Goal: Browse casually: Explore the website without a specific task or goal

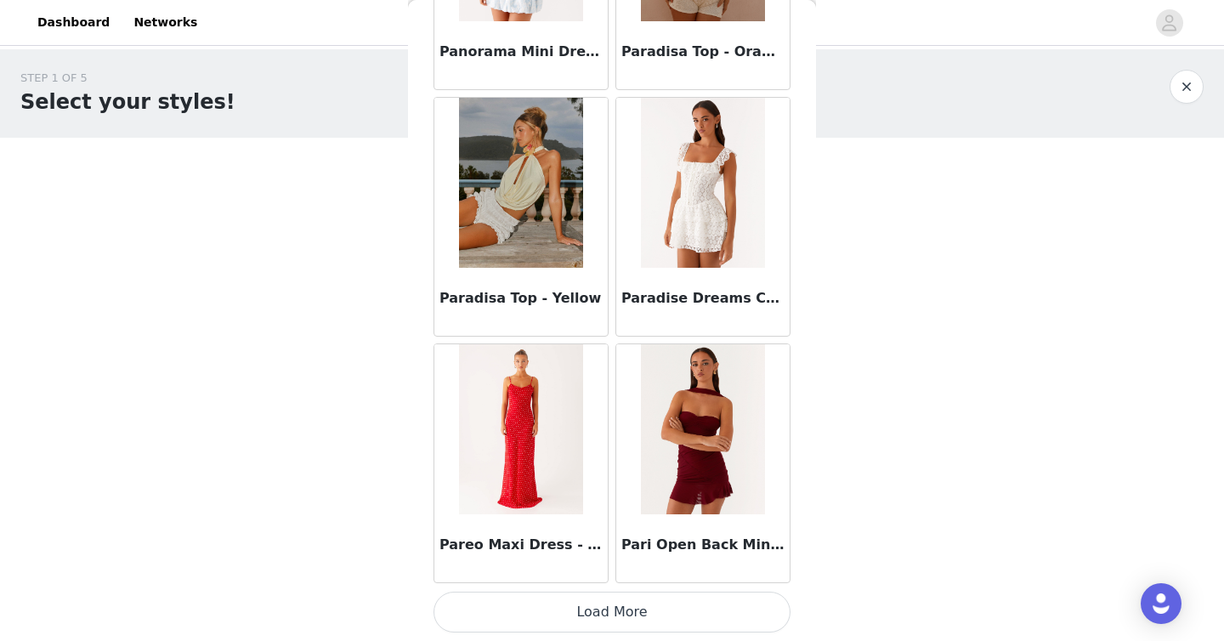
scroll to position [78378, 0]
click at [606, 604] on button "Load More" at bounding box center [612, 612] width 357 height 41
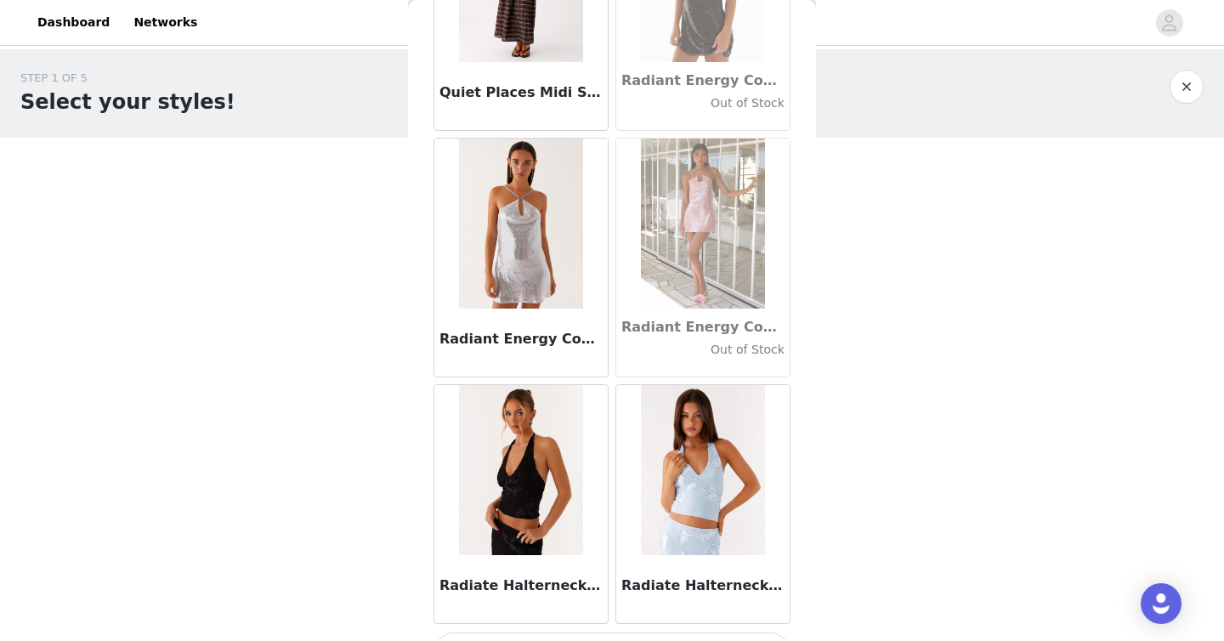
scroll to position [80844, 0]
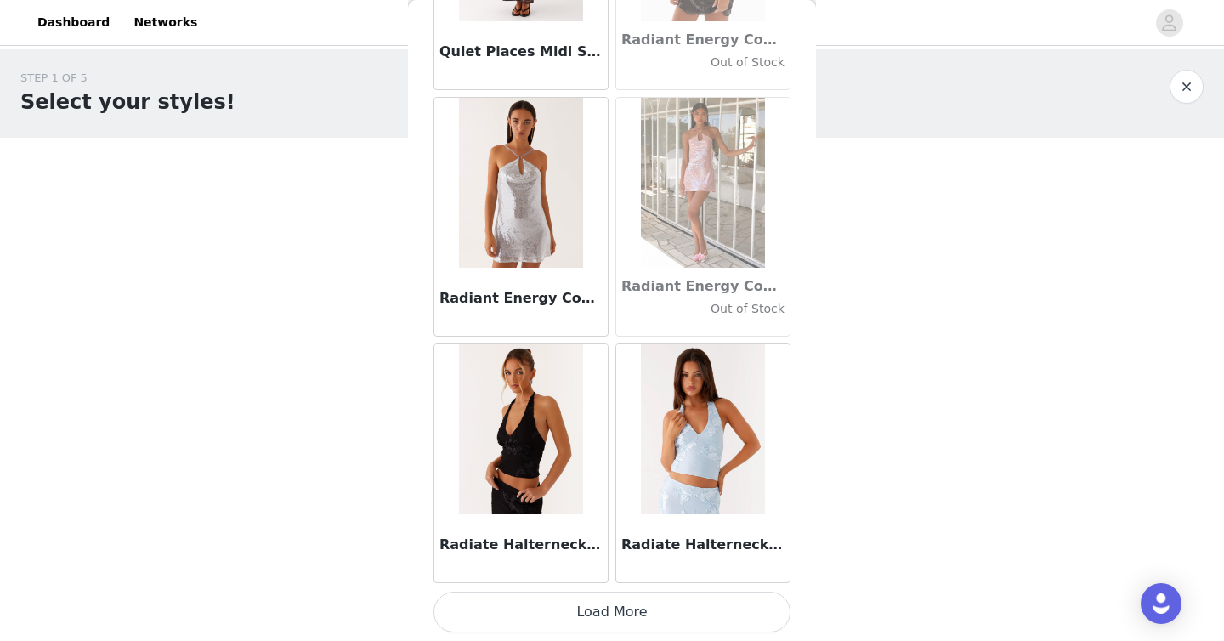
click at [609, 609] on button "Load More" at bounding box center [612, 612] width 357 height 41
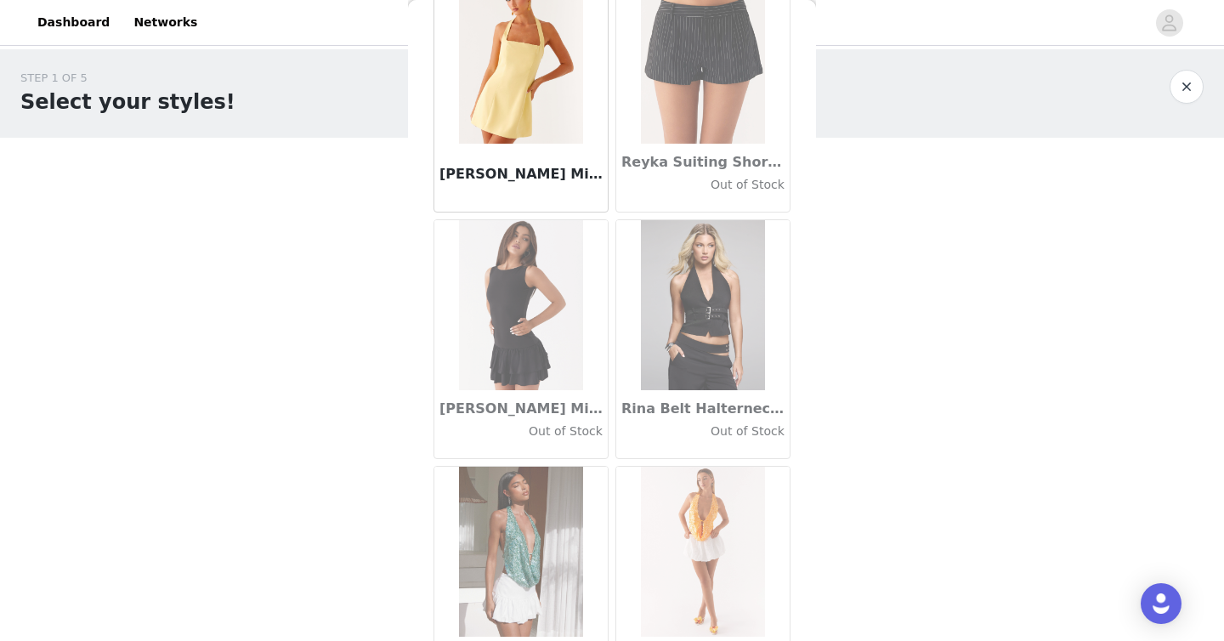
scroll to position [83310, 0]
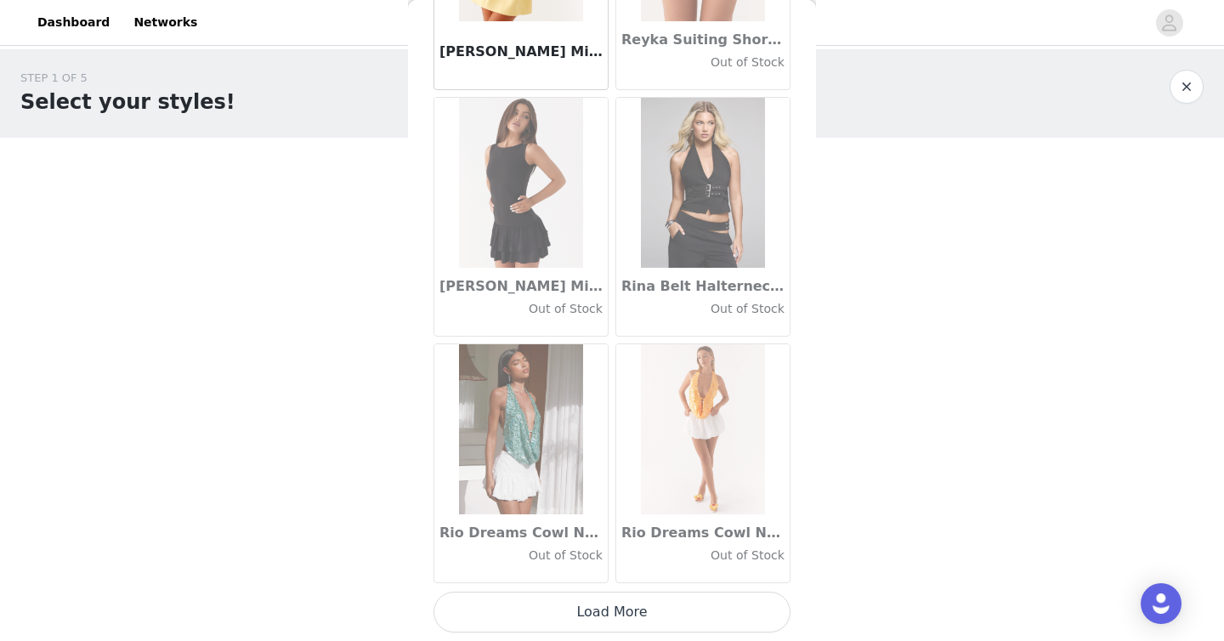
click at [615, 612] on button "Load More" at bounding box center [612, 612] width 357 height 41
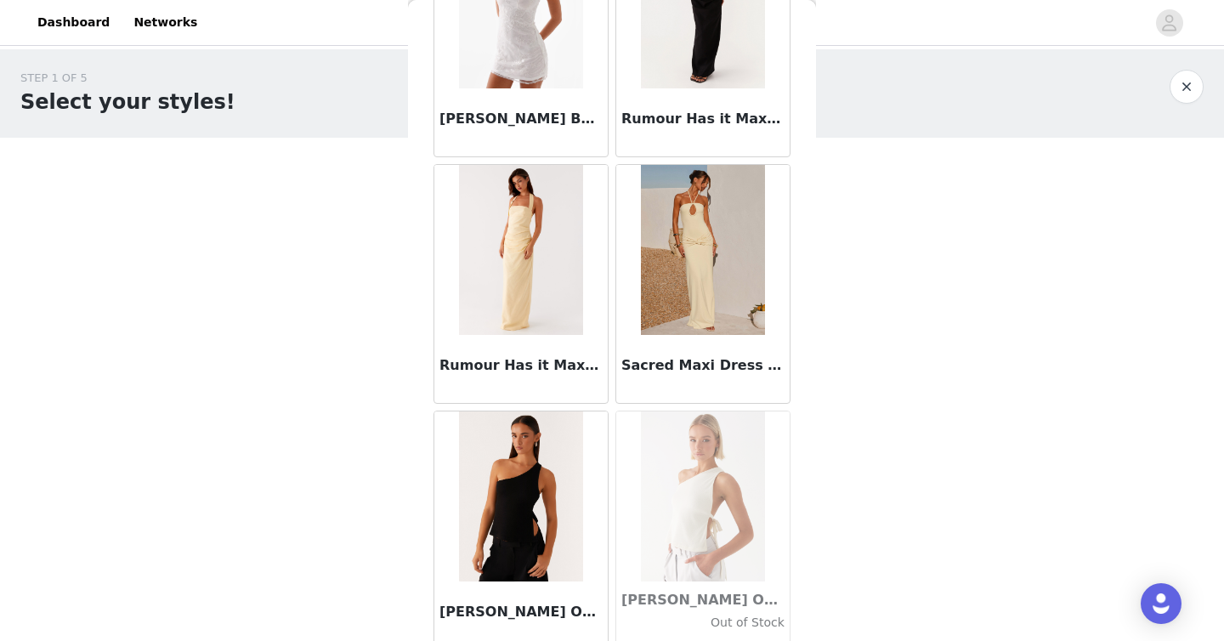
scroll to position [85775, 0]
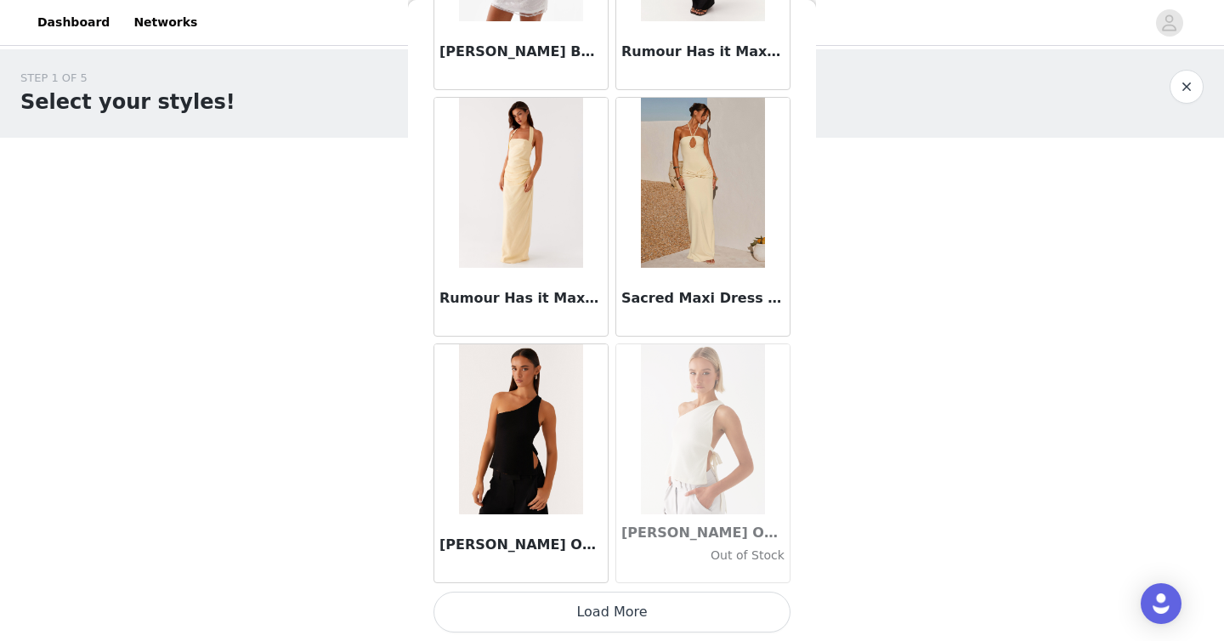
click at [620, 600] on button "Load More" at bounding box center [612, 612] width 357 height 41
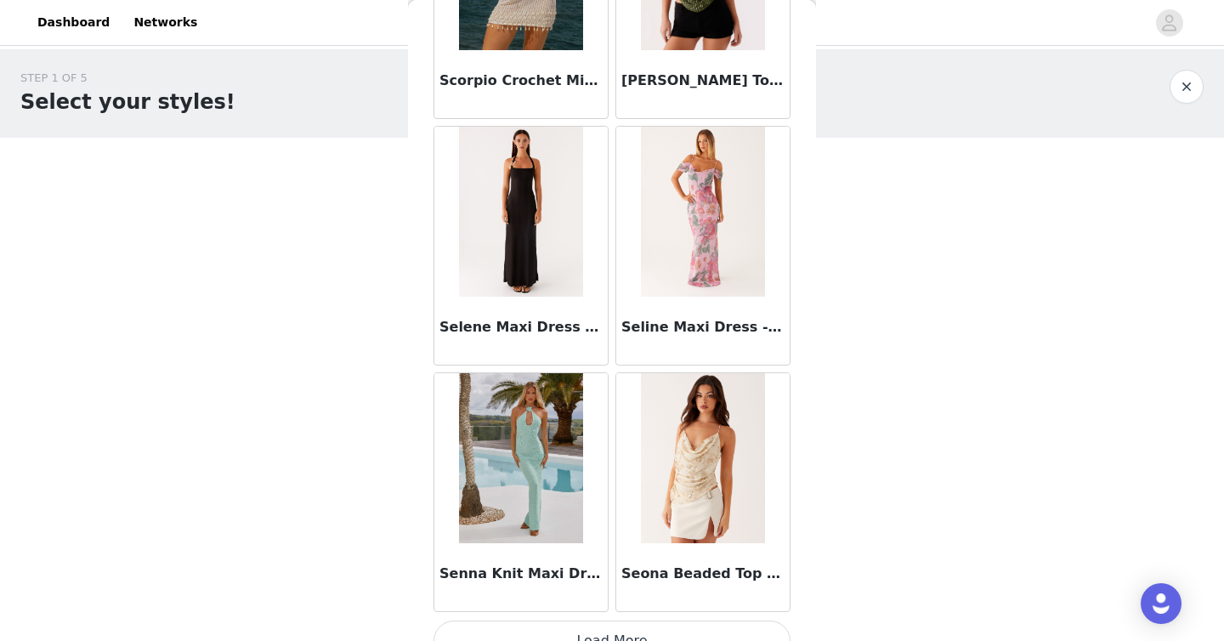
scroll to position [88240, 0]
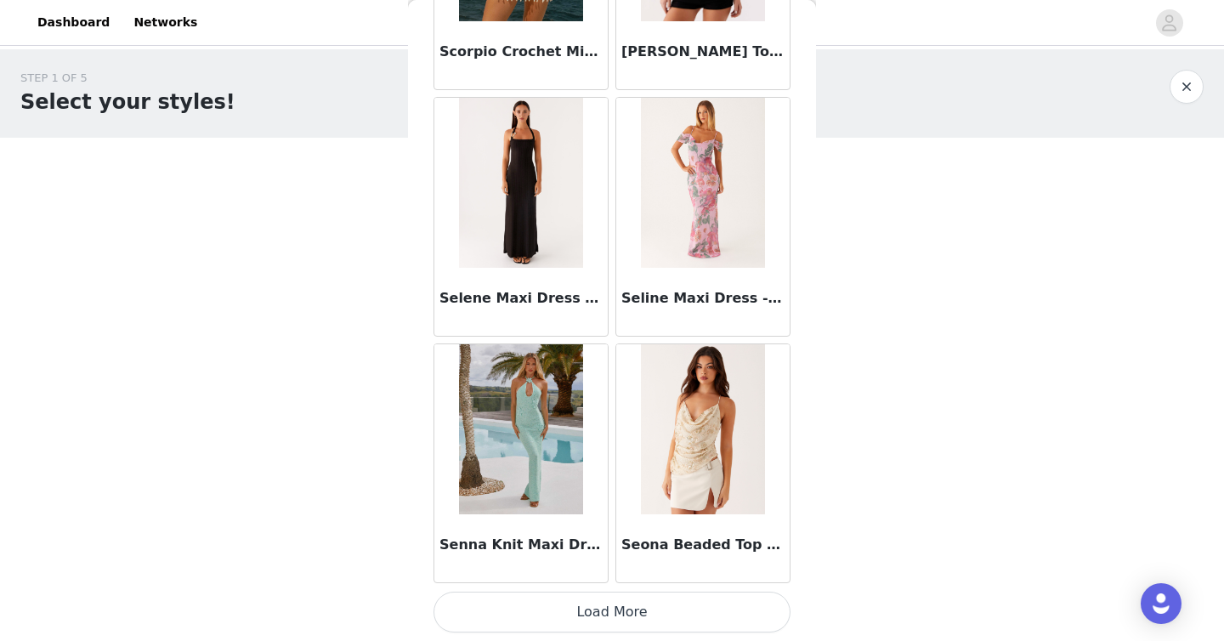
click at [586, 609] on button "Load More" at bounding box center [612, 612] width 357 height 41
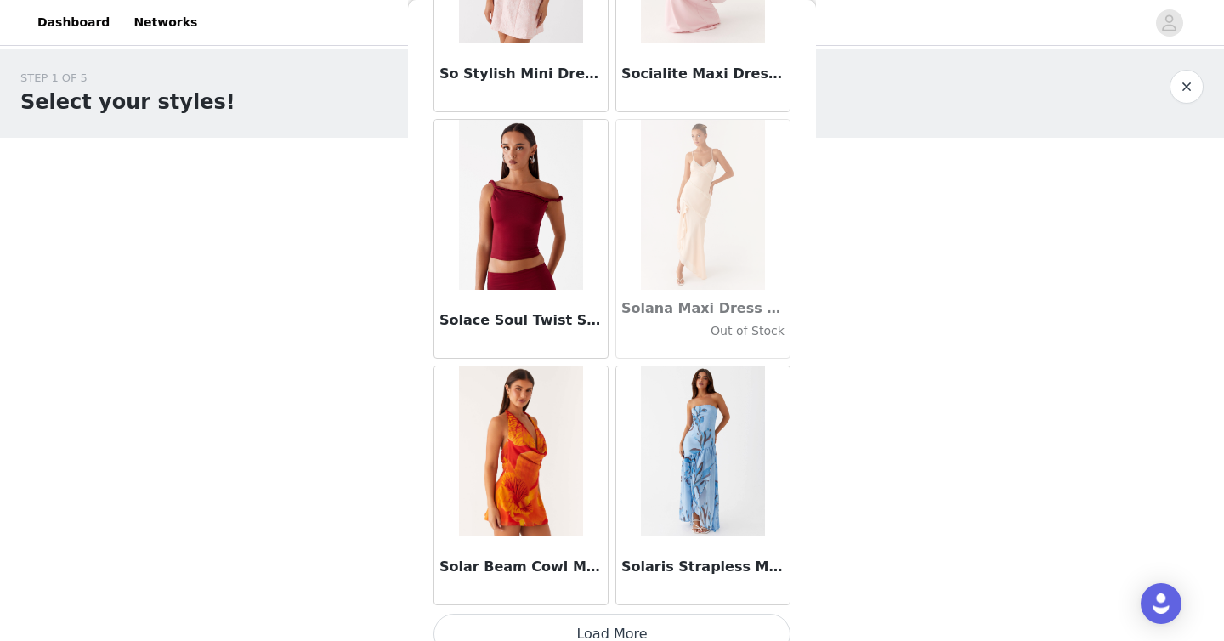
scroll to position [90705, 0]
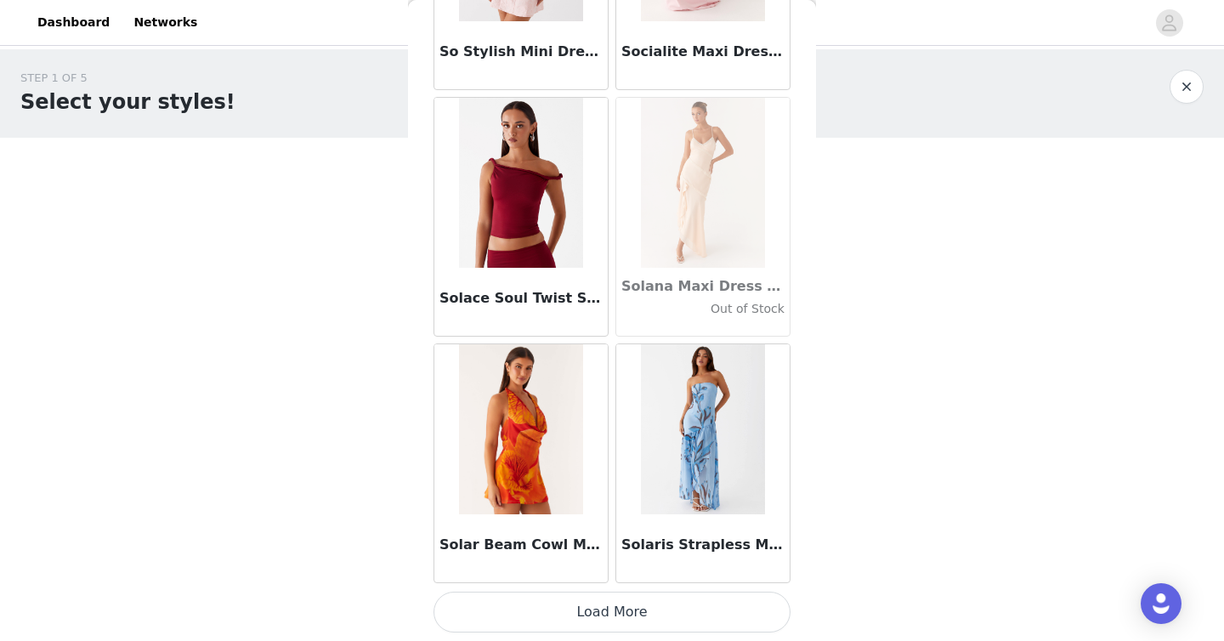
click at [598, 609] on button "Load More" at bounding box center [612, 612] width 357 height 41
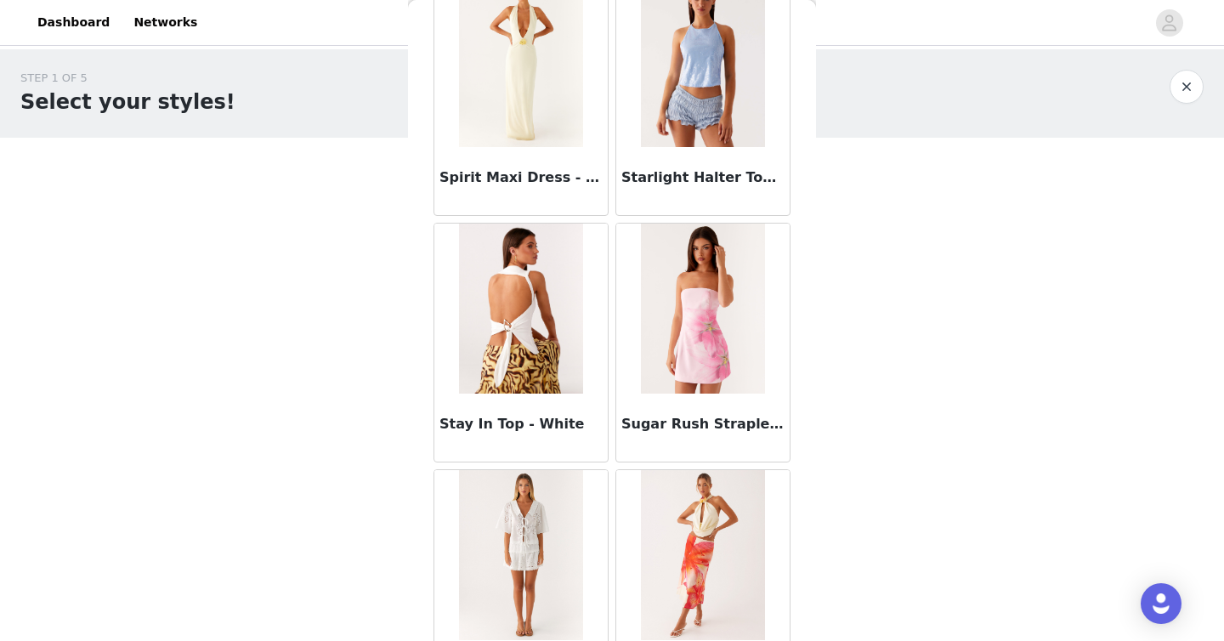
scroll to position [93170, 0]
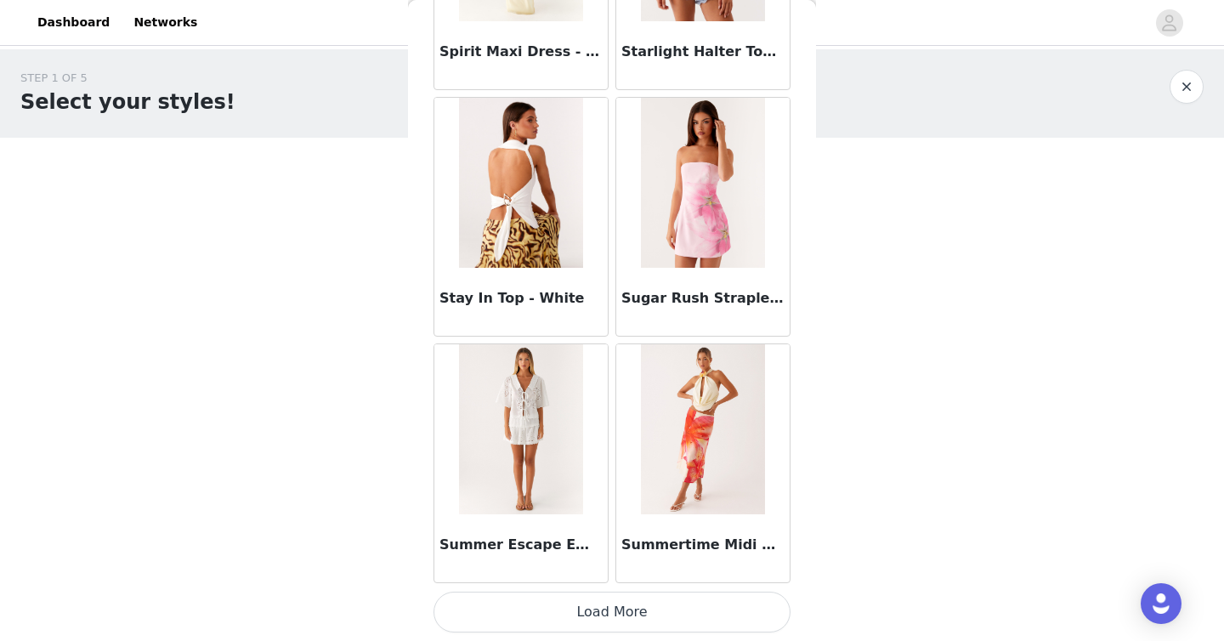
click at [586, 613] on button "Load More" at bounding box center [612, 612] width 357 height 41
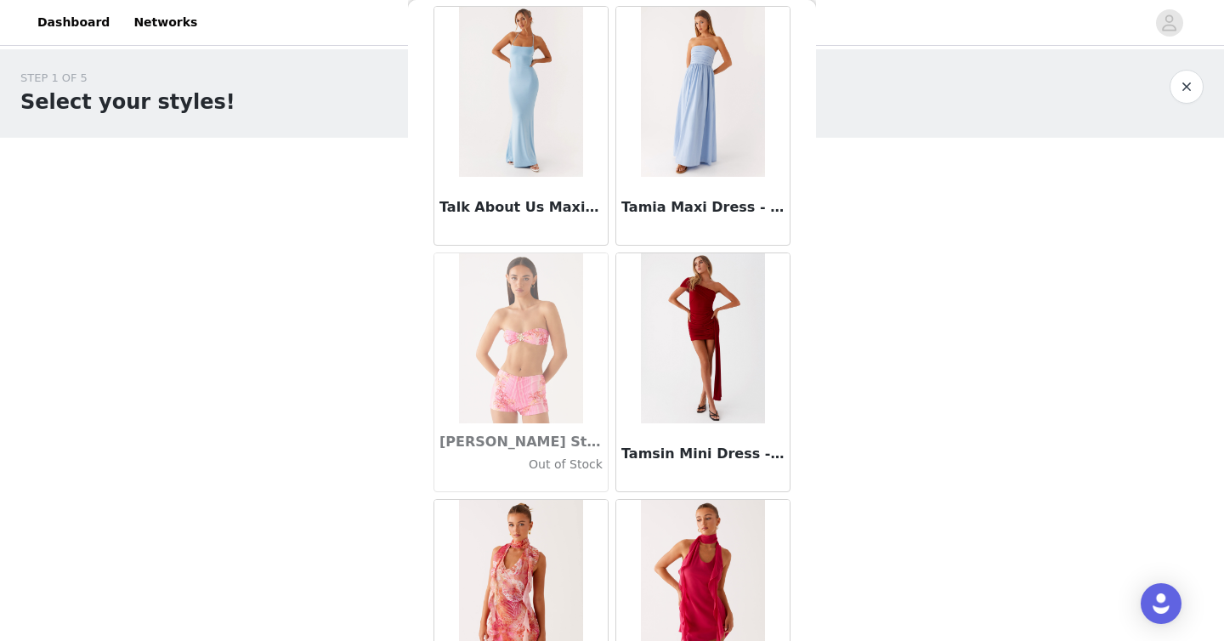
scroll to position [95635, 0]
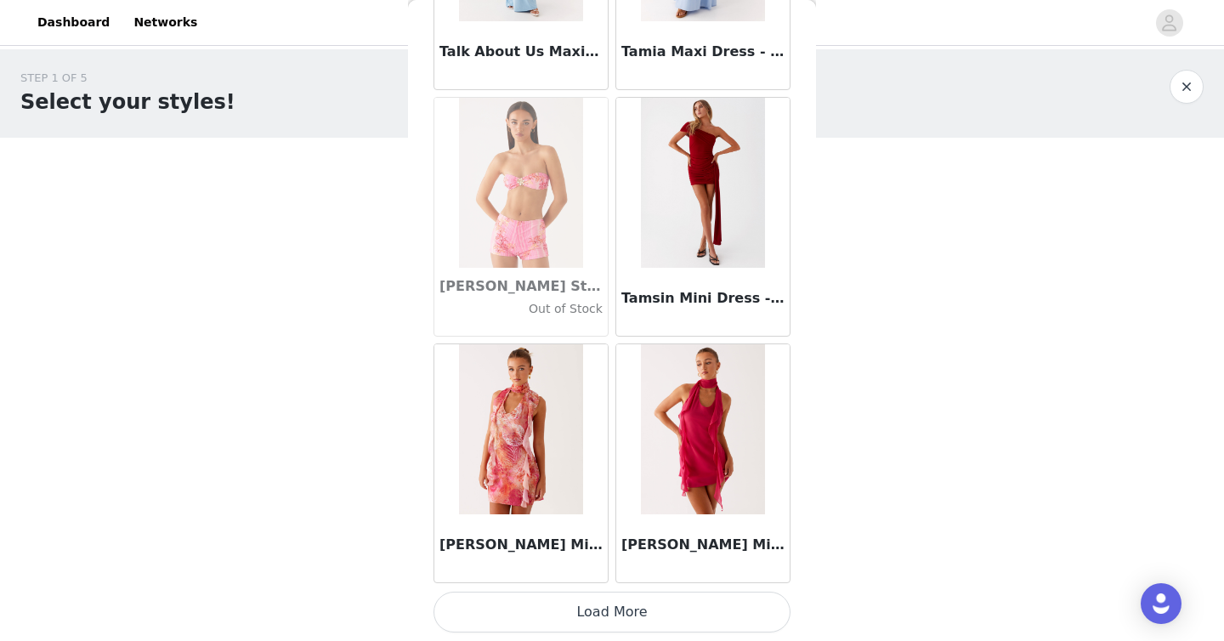
click at [634, 606] on button "Load More" at bounding box center [612, 612] width 357 height 41
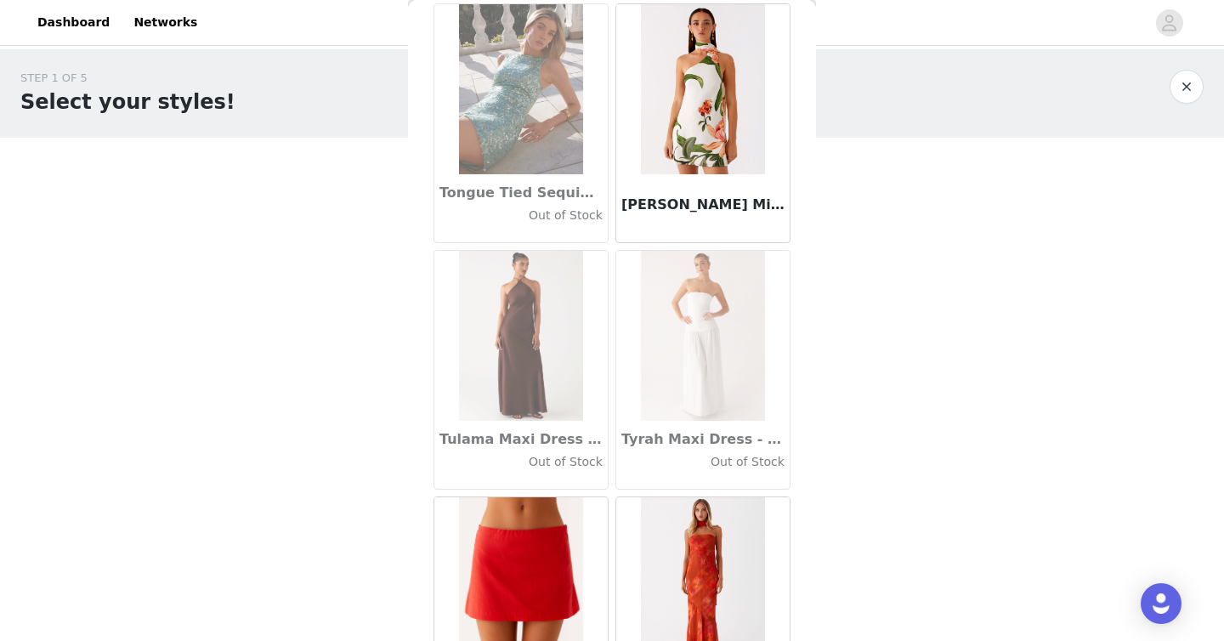
scroll to position [98100, 0]
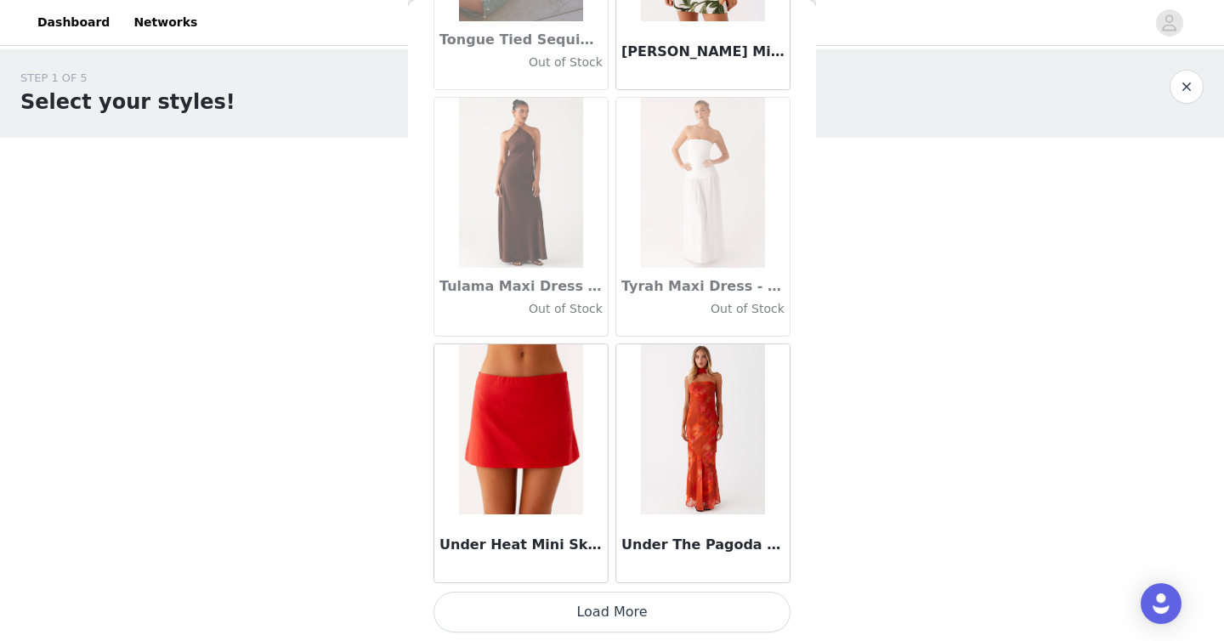
click at [609, 609] on button "Load More" at bounding box center [612, 612] width 357 height 41
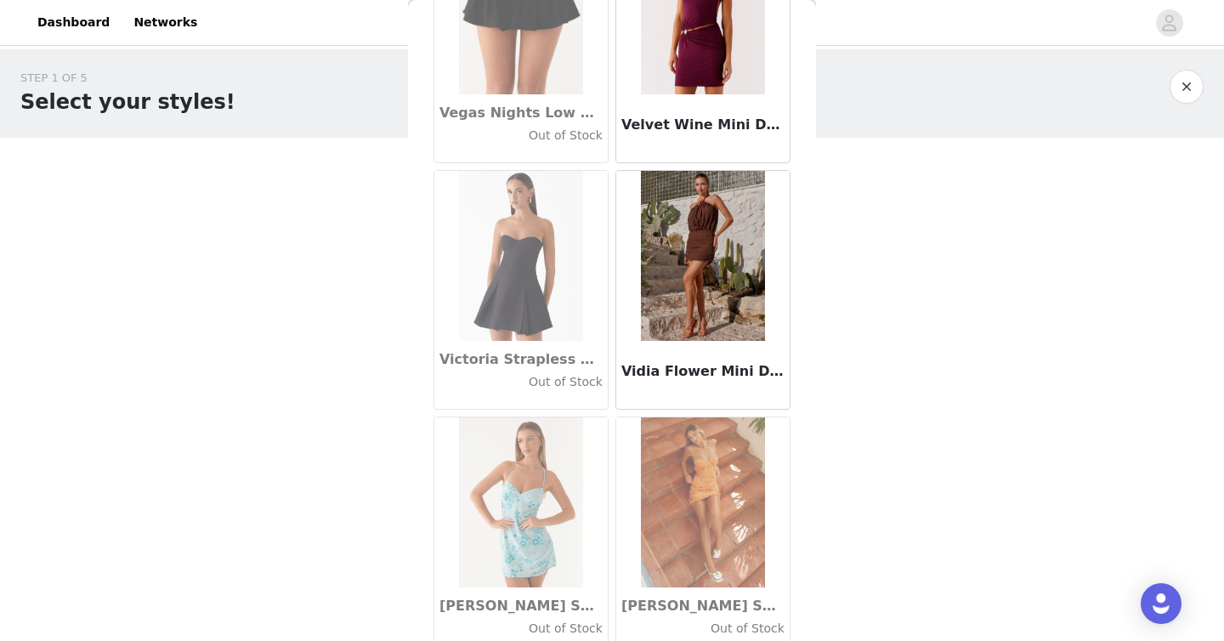
scroll to position [100566, 0]
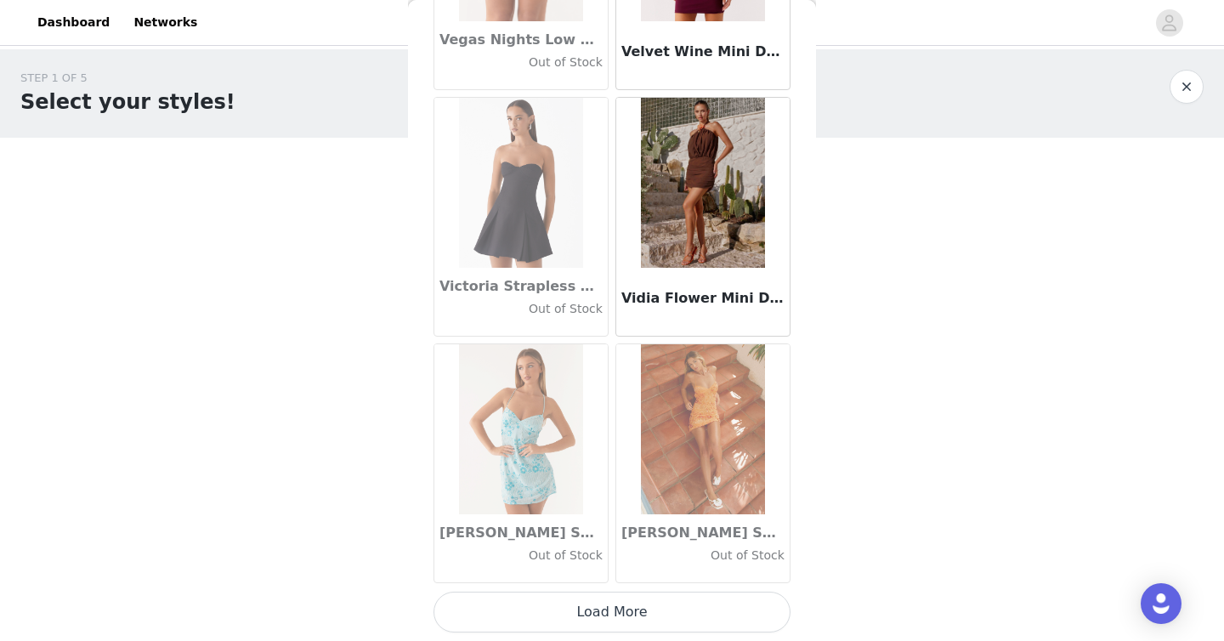
click at [609, 600] on button "Load More" at bounding box center [612, 612] width 357 height 41
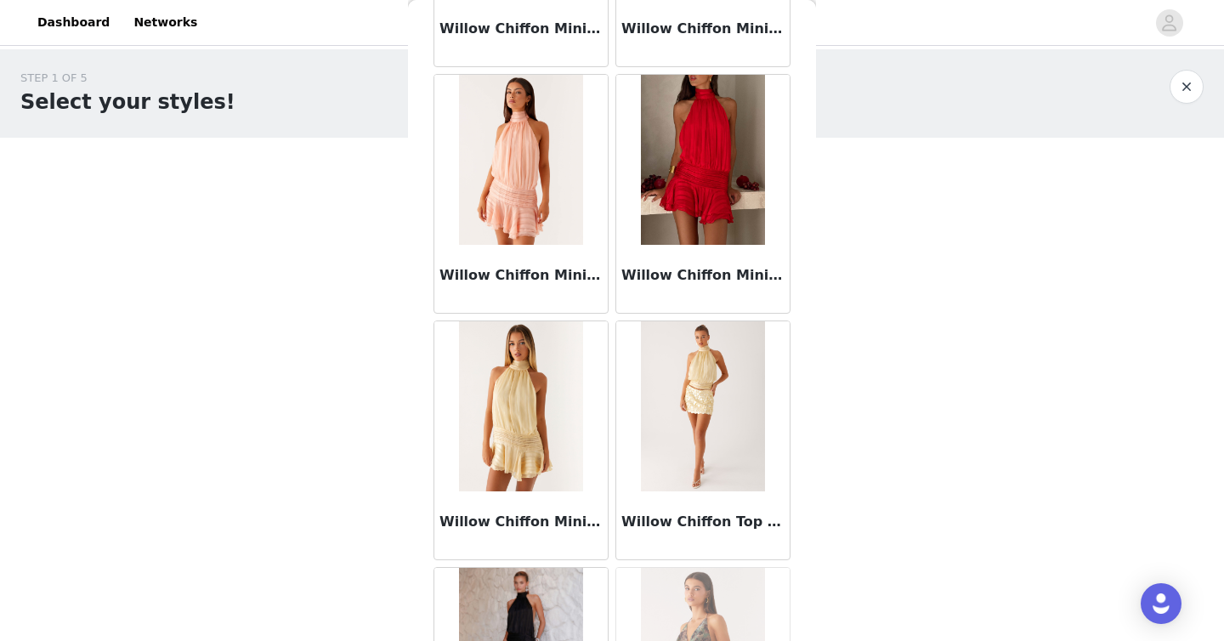
scroll to position [103031, 0]
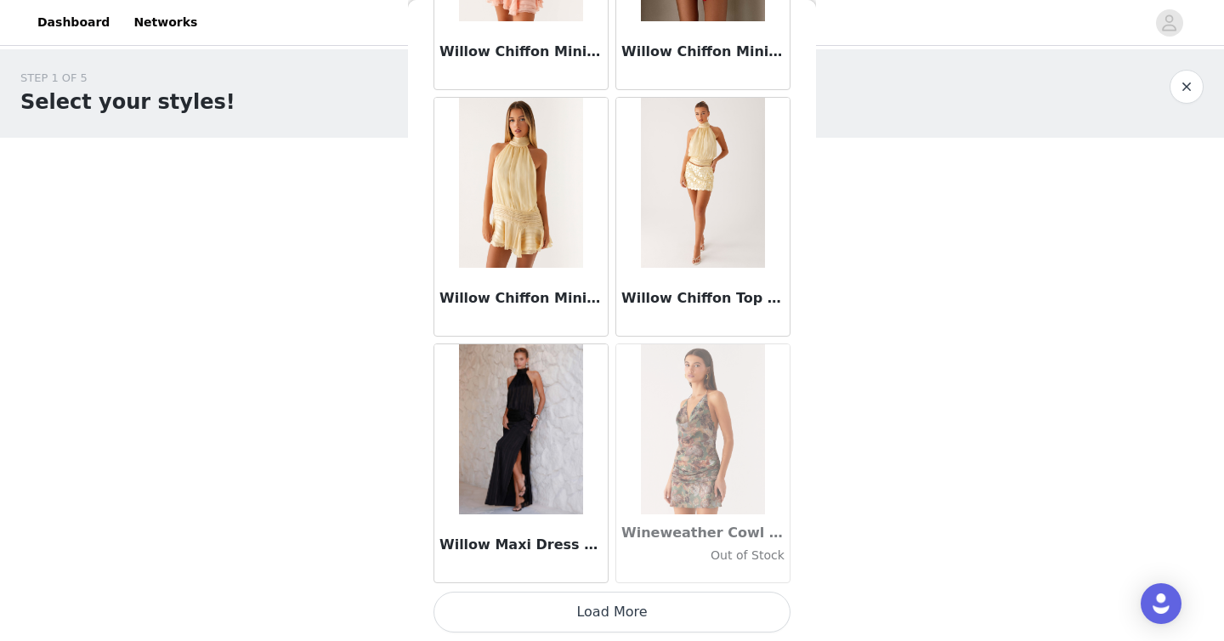
click at [592, 615] on button "Load More" at bounding box center [612, 612] width 357 height 41
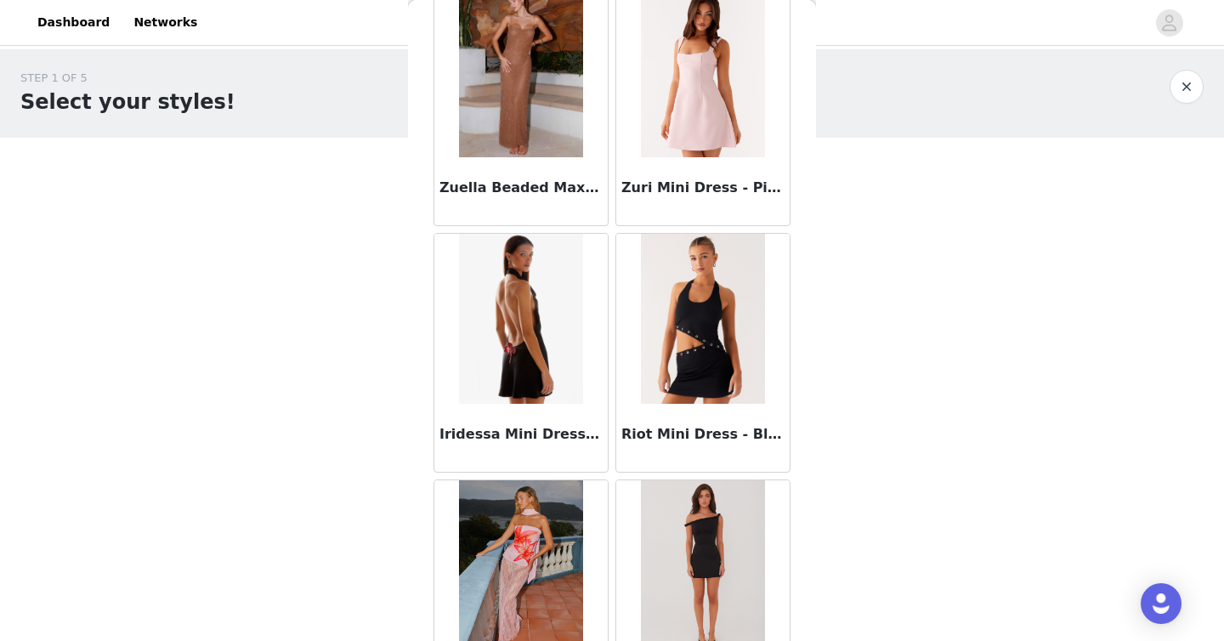
scroll to position [105496, 0]
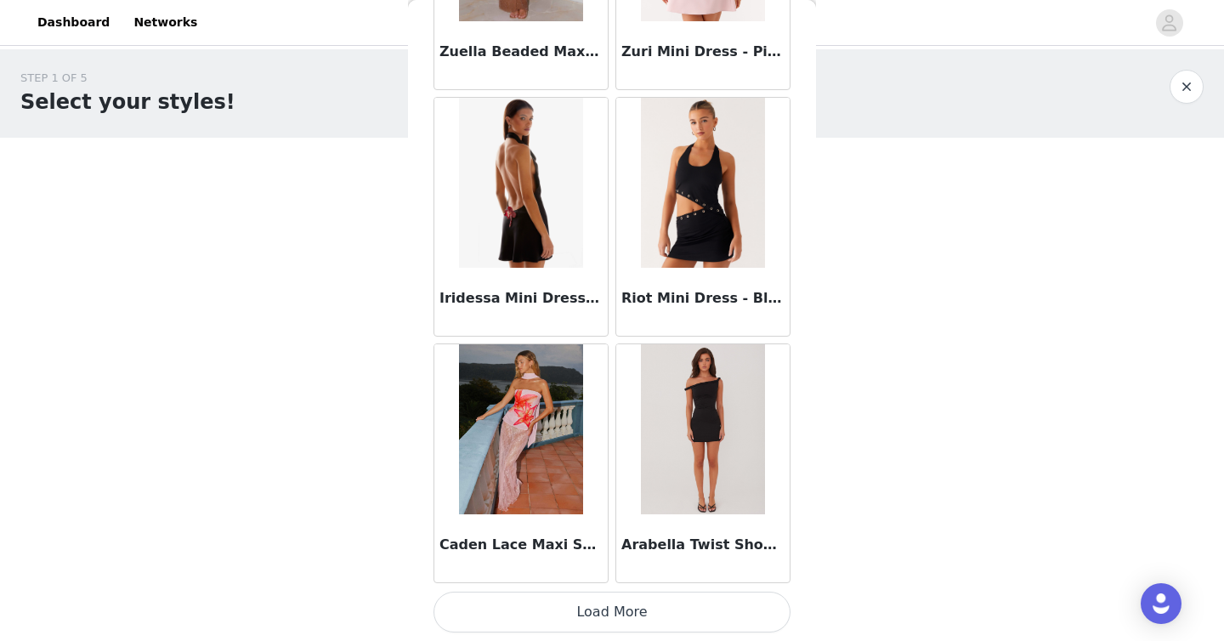
click at [613, 616] on button "Load More" at bounding box center [612, 612] width 357 height 41
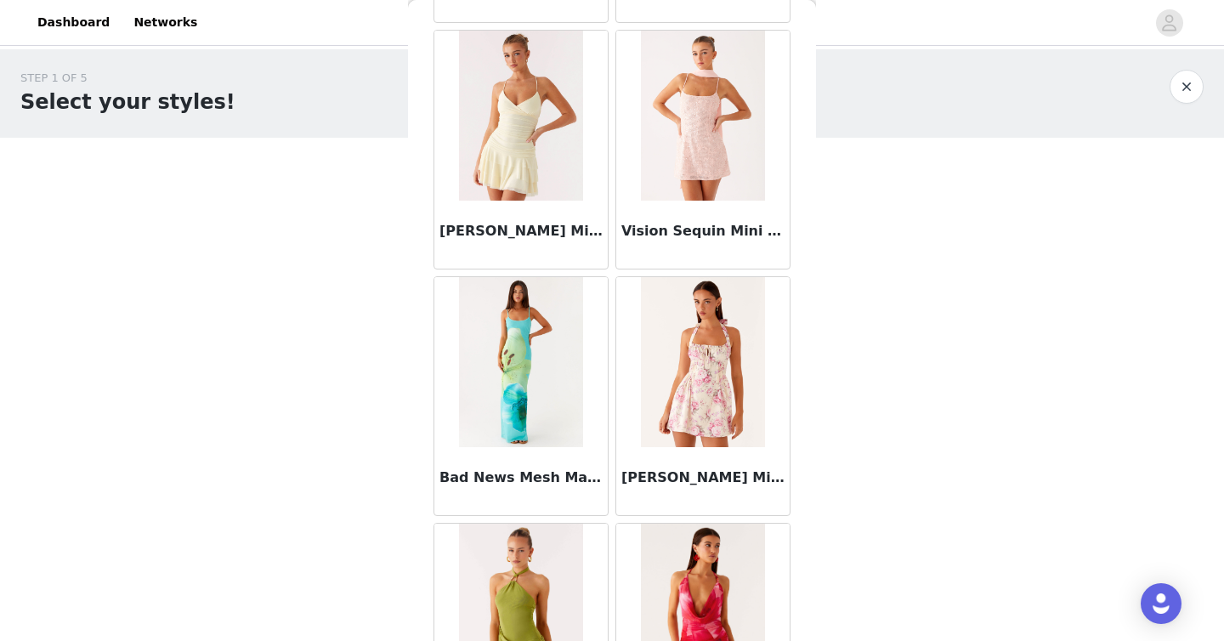
scroll to position [107961, 0]
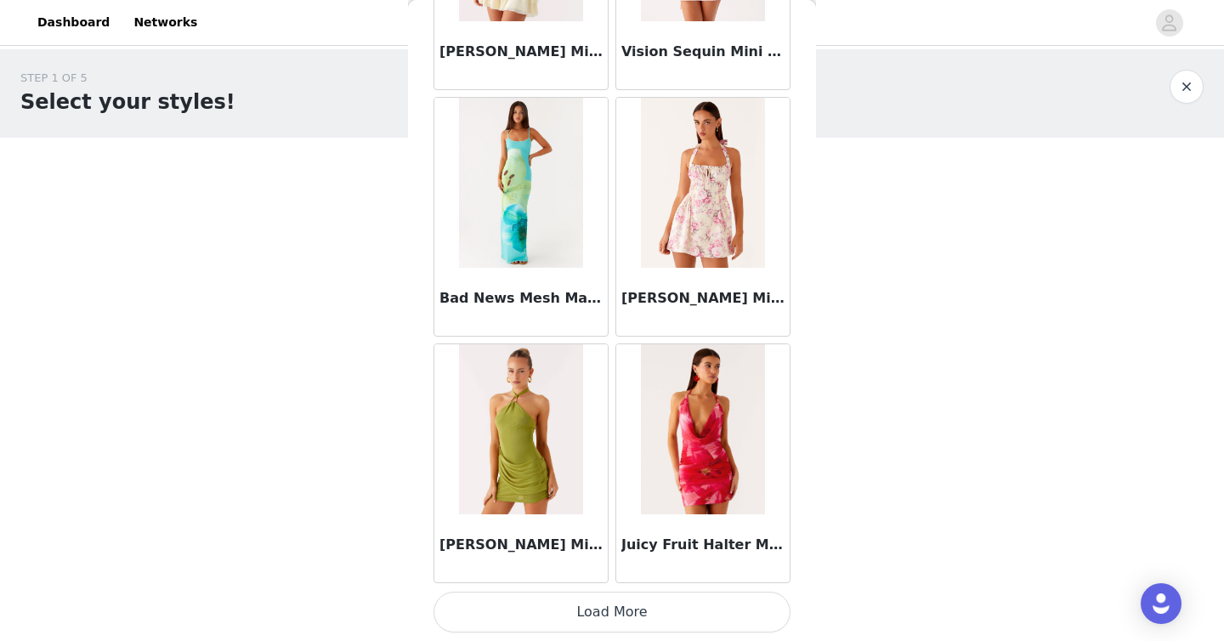
click at [592, 617] on button "Load More" at bounding box center [612, 612] width 357 height 41
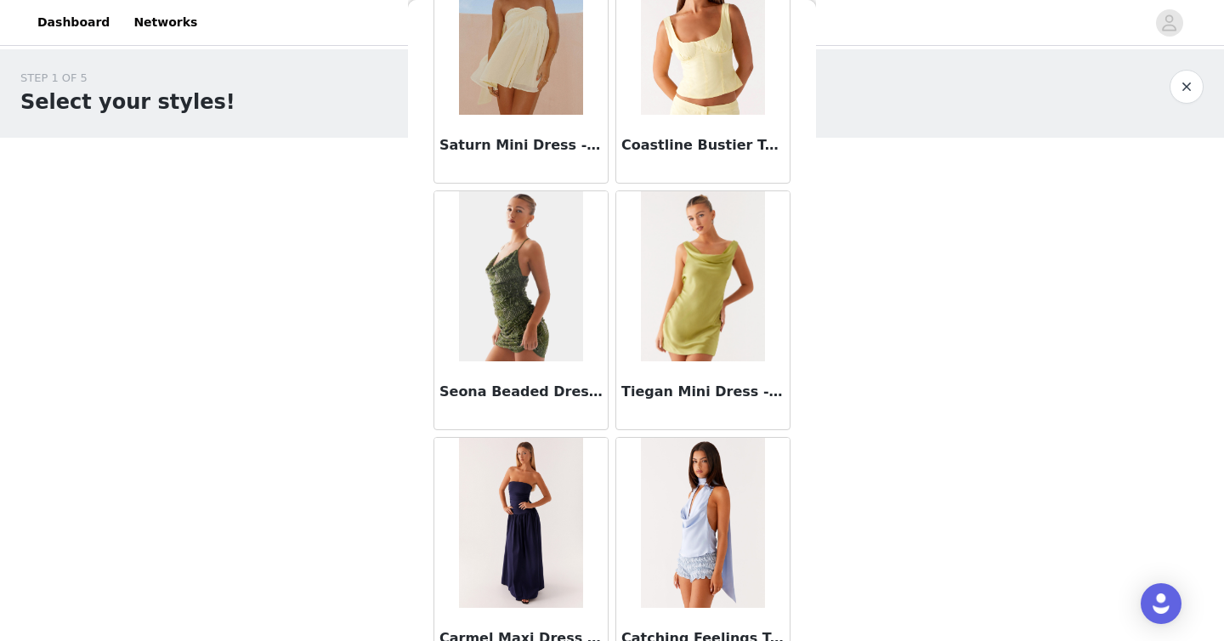
scroll to position [110426, 0]
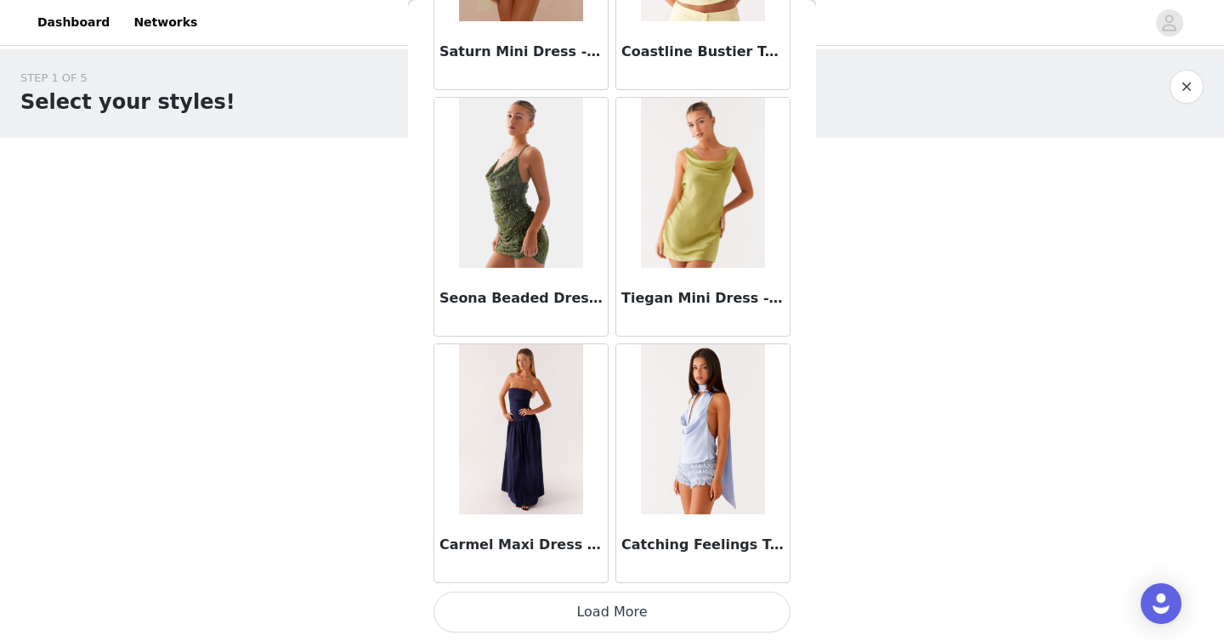
click at [531, 610] on button "Load More" at bounding box center [612, 612] width 357 height 41
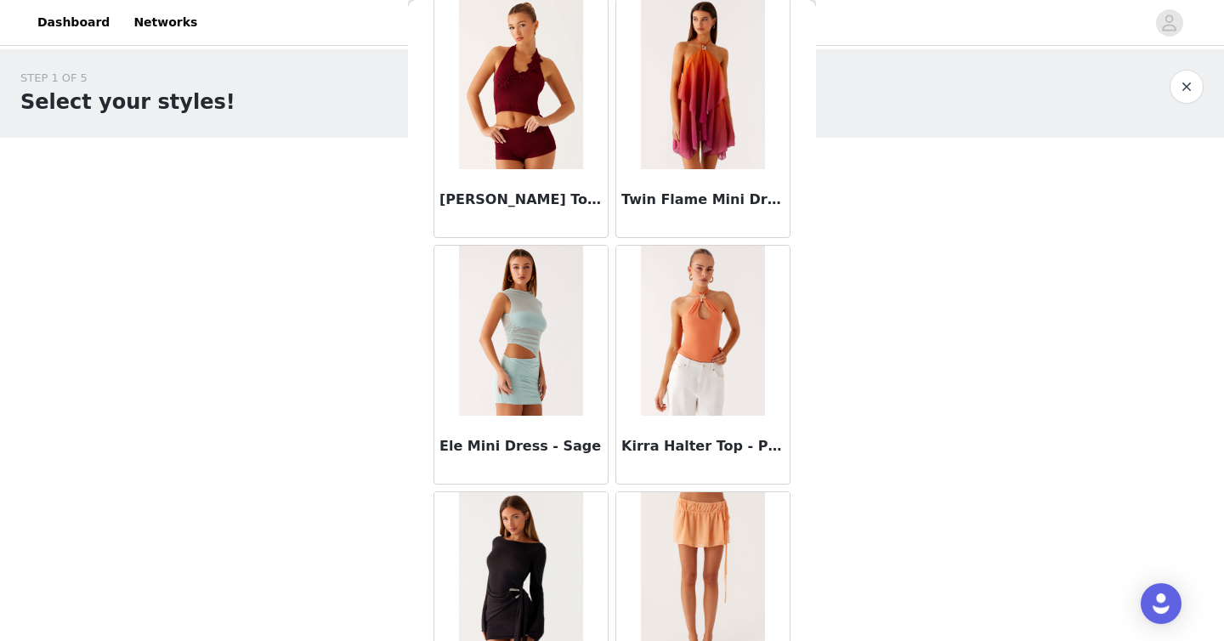
scroll to position [112891, 0]
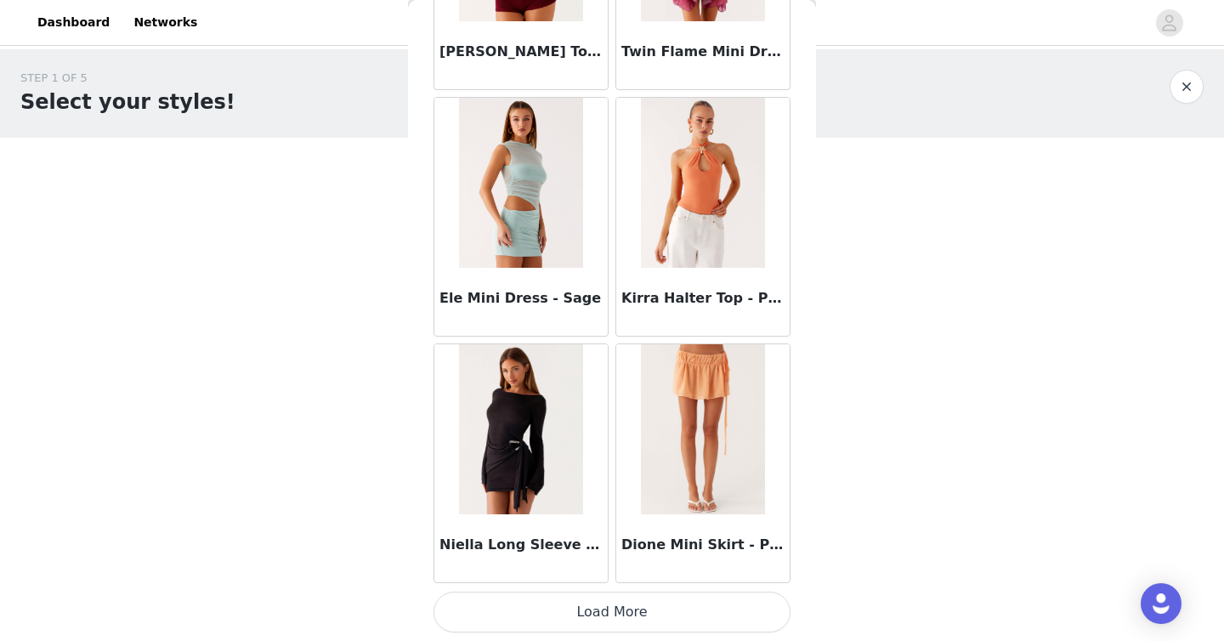
click at [613, 609] on button "Load More" at bounding box center [612, 612] width 357 height 41
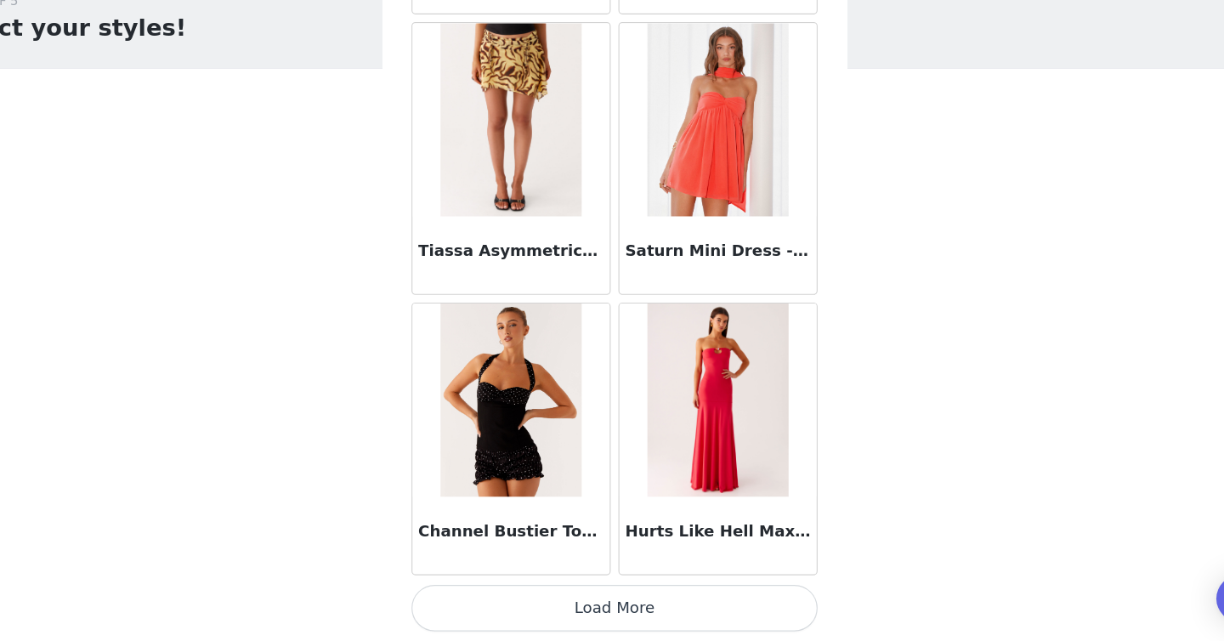
scroll to position [0, 0]
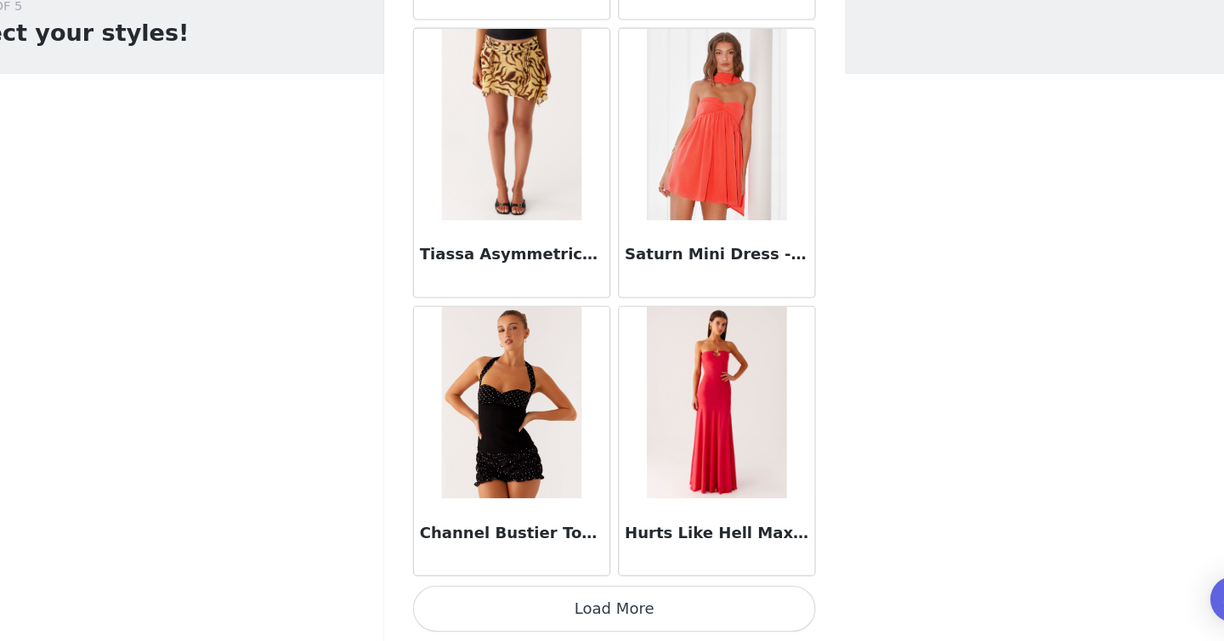
click at [601, 609] on button "Load More" at bounding box center [612, 612] width 357 height 41
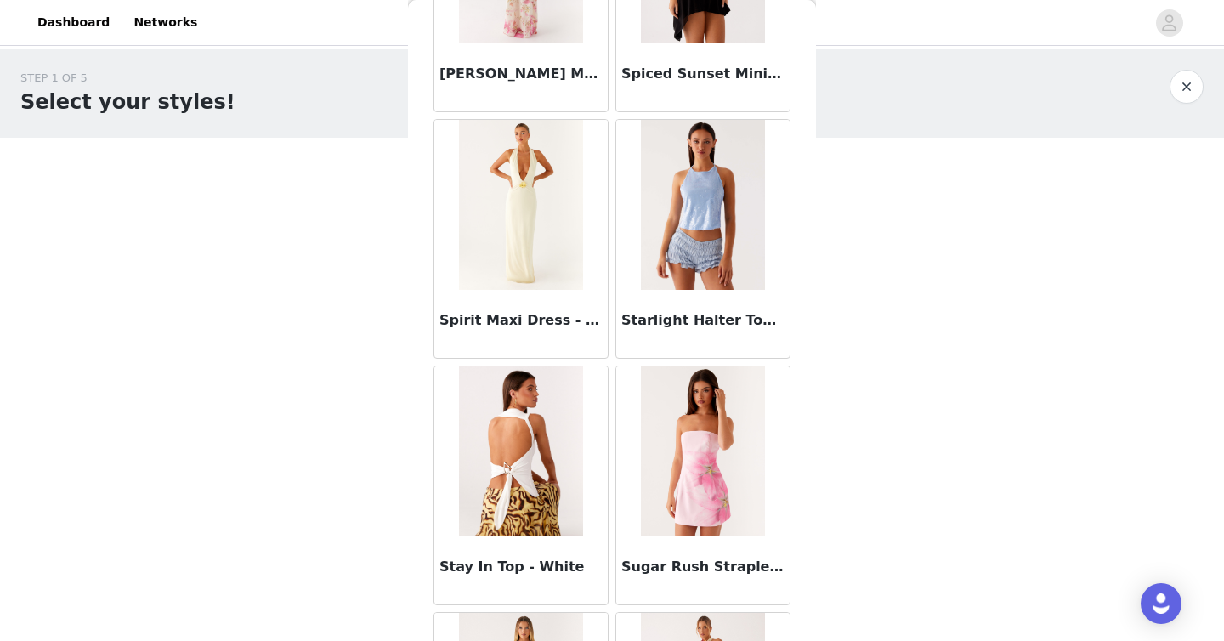
scroll to position [100038, 0]
